Goal: Complete application form

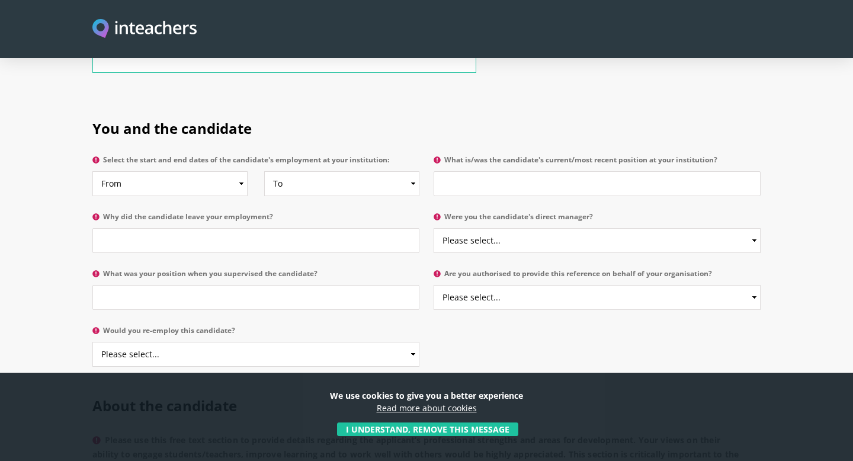
scroll to position [536, 0]
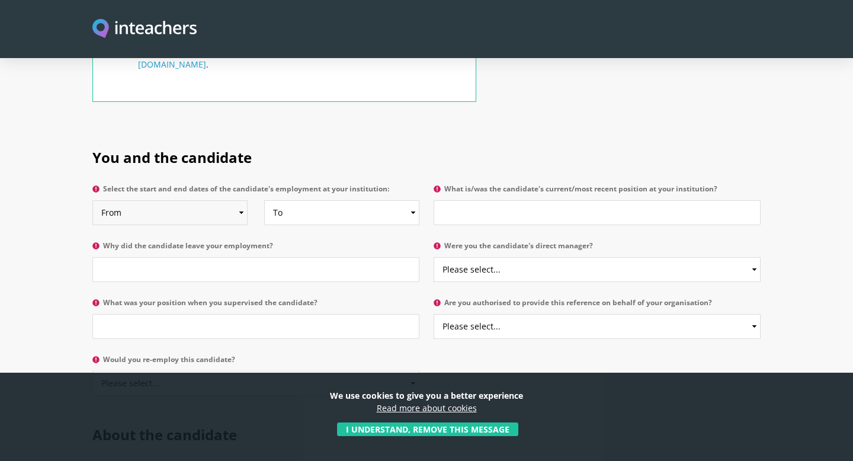
click at [218, 200] on select "From 2025 2024 2023 2022 2021 2020 2019 2018 2017 2016 2015 2014 2013 2012 2011…" at bounding box center [169, 212] width 155 height 25
click at [92, 200] on select "From 2025 2024 2023 2022 2021 2020 2019 2018 2017 2016 2015 2014 2013 2012 2011…" at bounding box center [169, 212] width 155 height 25
click at [220, 185] on label "Select the start and end dates of the candidate's employment at your institutio…" at bounding box center [255, 192] width 327 height 15
click at [220, 200] on select "From 2025 2024 2023 2022 2021 2020 2019 2018 2017 2016 2015 2014 2013 2012 2011…" at bounding box center [169, 212] width 155 height 25
click at [220, 185] on label "Select the start and end dates of the candidate's employment at your institutio…" at bounding box center [255, 192] width 327 height 15
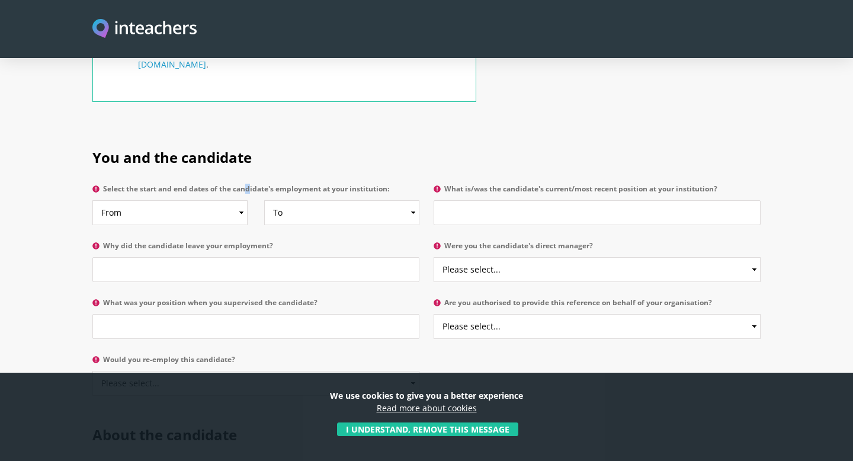
click at [220, 200] on select "From 2025 2024 2023 2022 2021 2020 2019 2018 2017 2016 2015 2014 2013 2012 2011…" at bounding box center [169, 212] width 155 height 25
click at [220, 185] on label "Select the start and end dates of the candidate's employment at your institutio…" at bounding box center [255, 192] width 327 height 15
click at [220, 200] on select "From 2025 2024 2023 2022 2021 2020 2019 2018 2017 2016 2015 2014 2013 2012 2011…" at bounding box center [169, 212] width 155 height 25
copy label "Select the start and end dates of the candidate's employment at your institutio…"
